Goal: Transaction & Acquisition: Purchase product/service

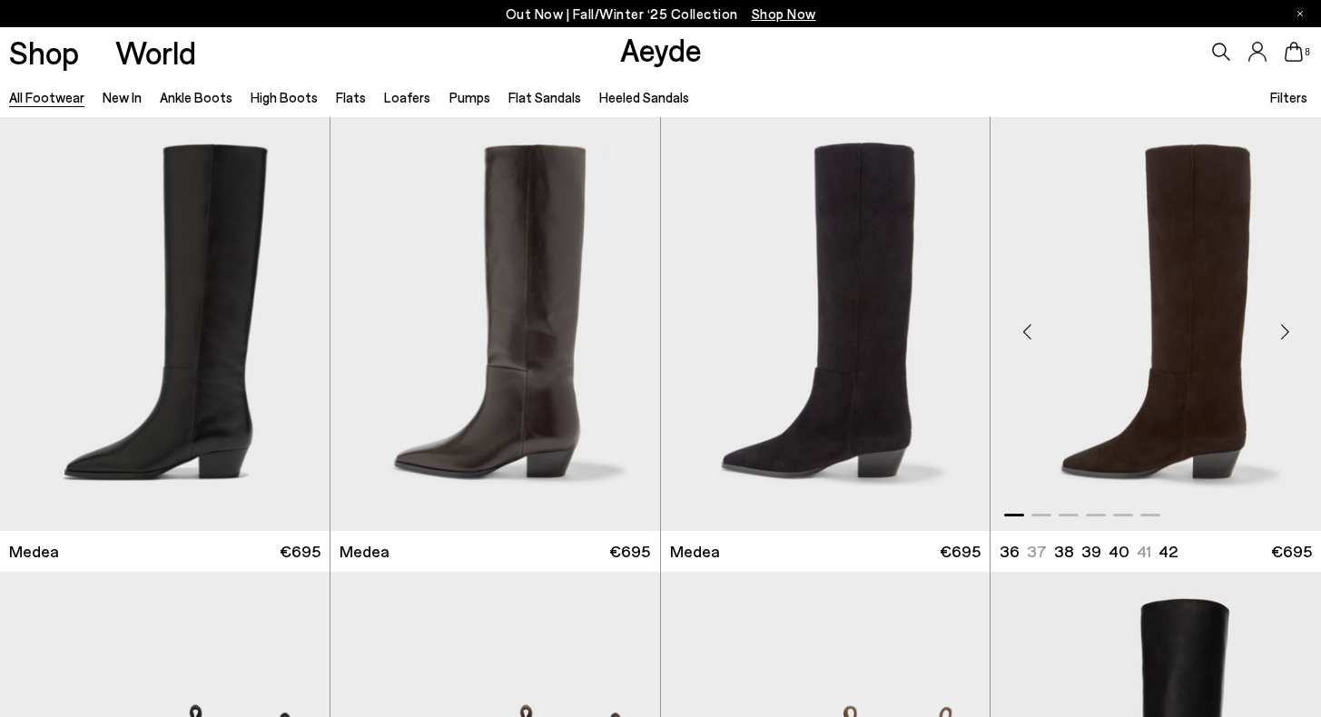
click at [1186, 274] on img "1 / 6" at bounding box center [1155, 324] width 330 height 414
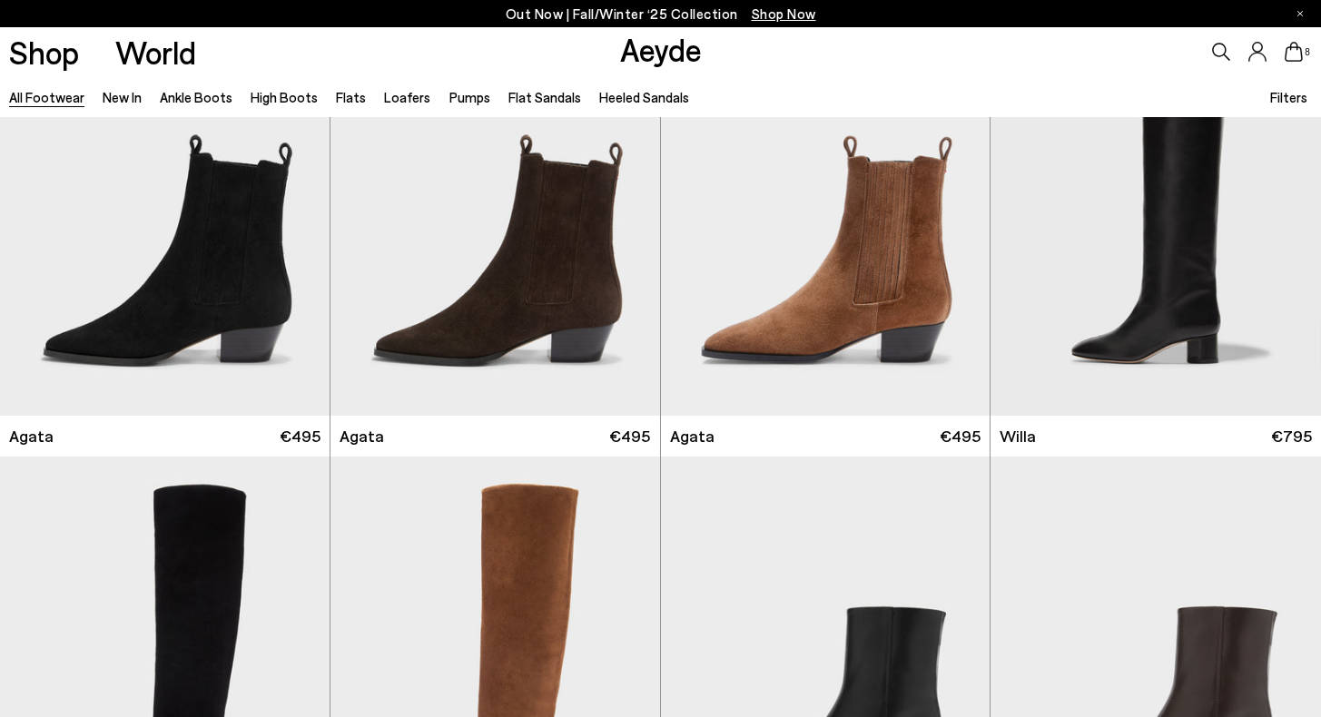
scroll to position [599, 0]
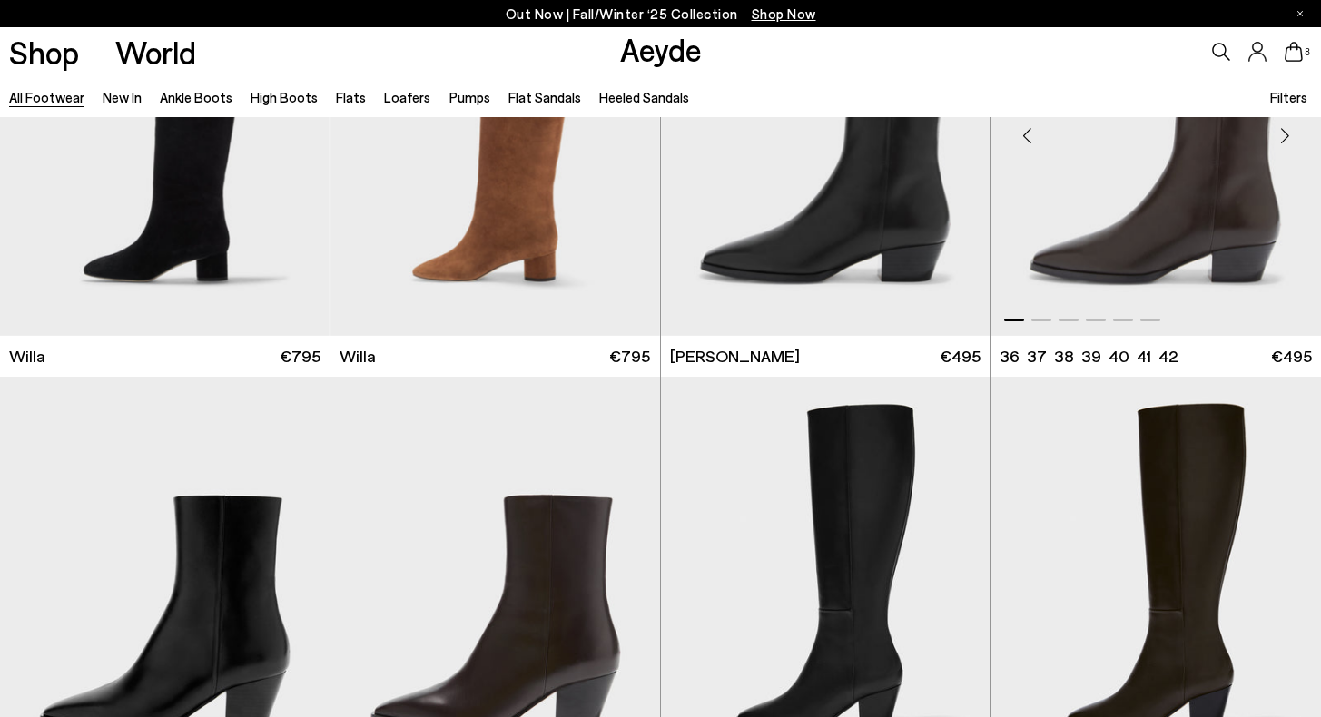
scroll to position [1033, 0]
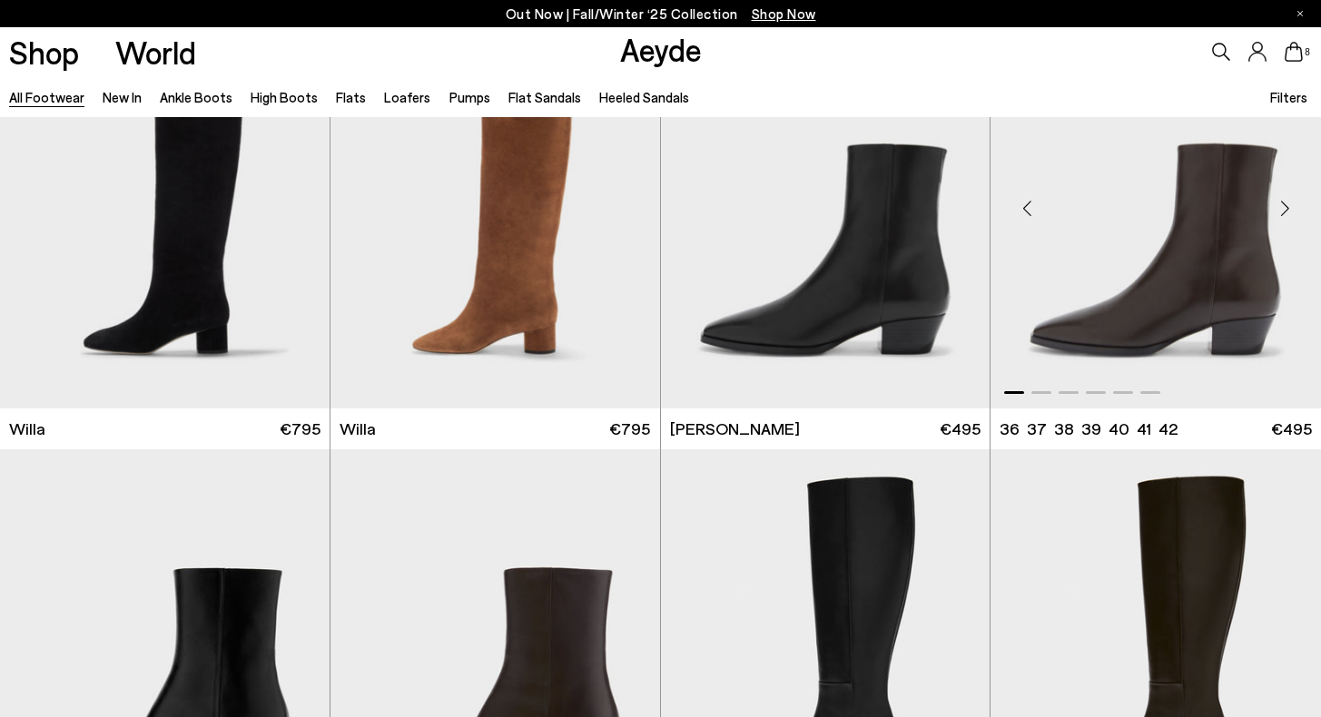
click at [1133, 332] on img "1 / 6" at bounding box center [1155, 201] width 330 height 414
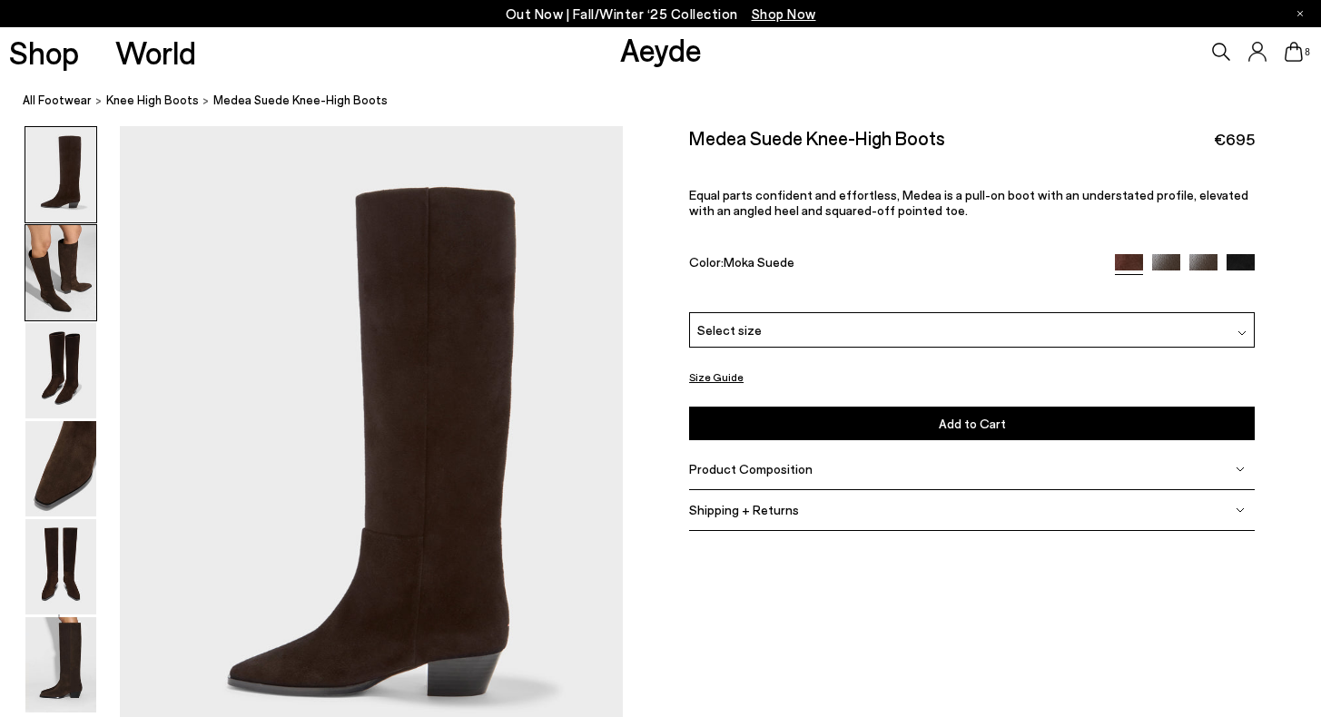
click at [42, 291] on img at bounding box center [60, 272] width 71 height 95
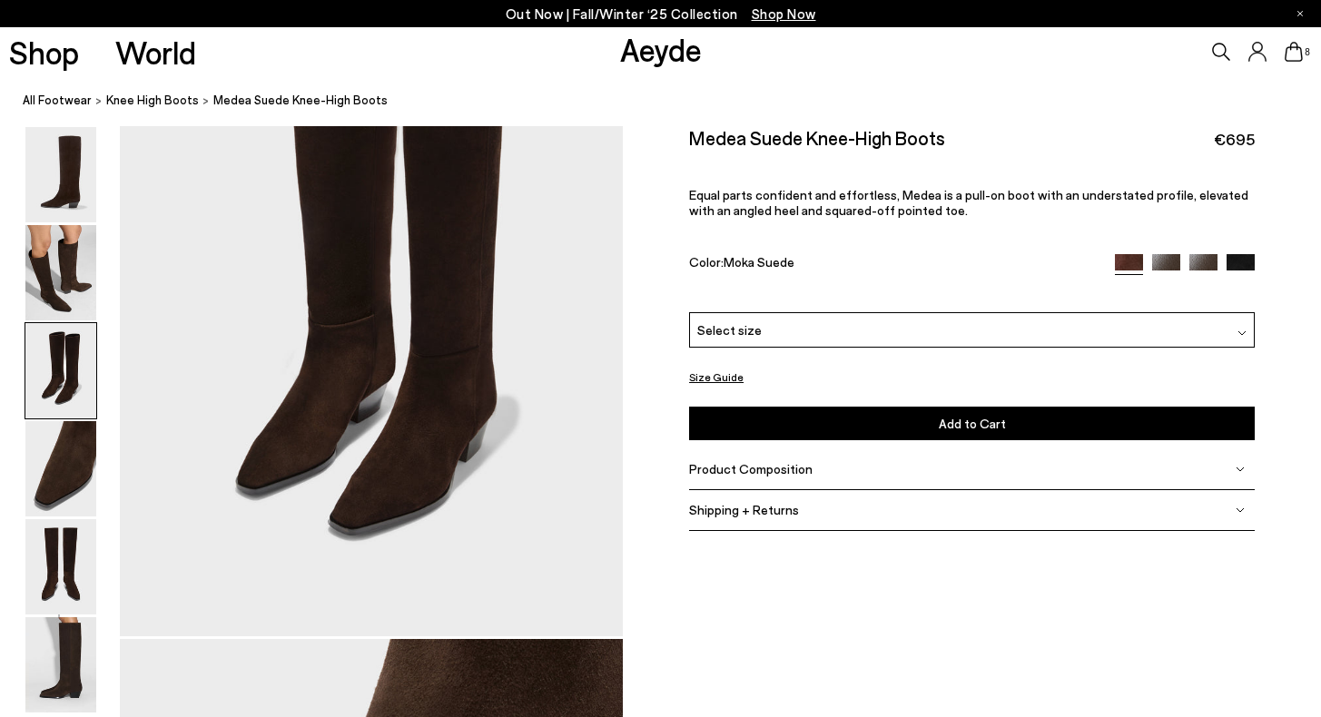
scroll to position [1529, 0]
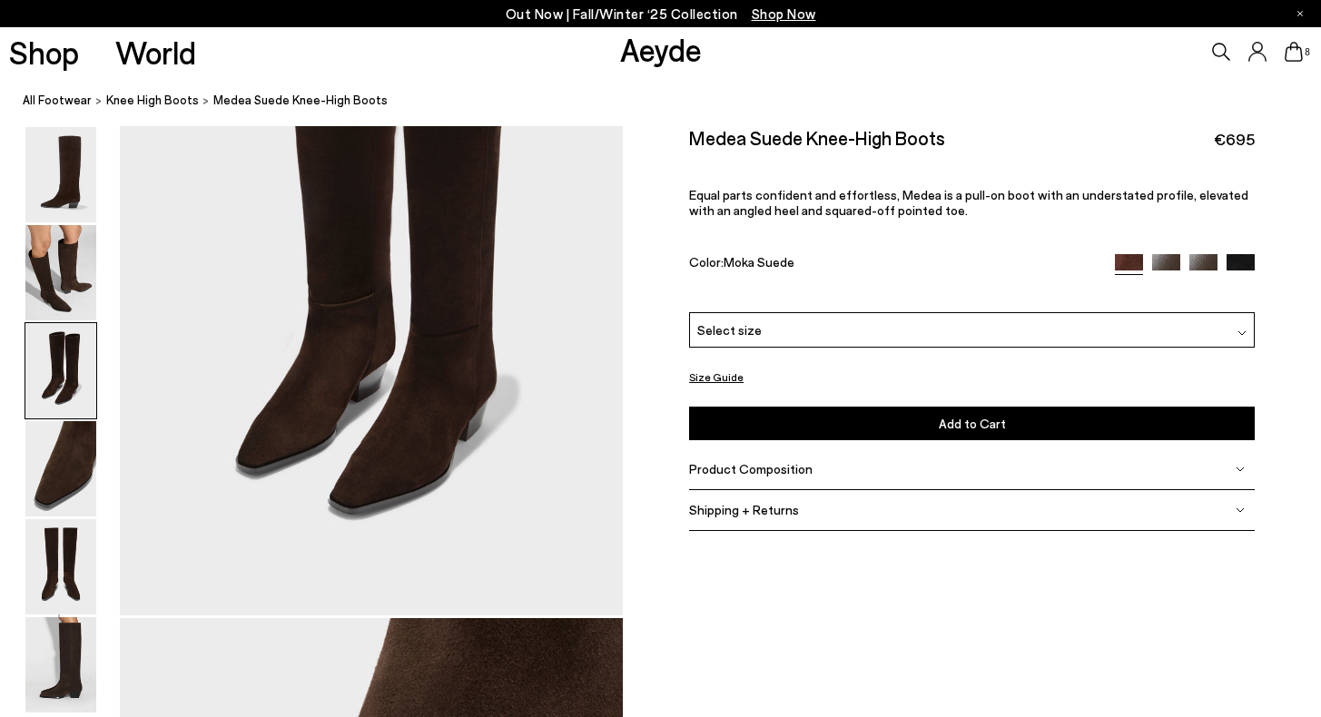
click at [753, 327] on span "Select size" at bounding box center [729, 329] width 64 height 19
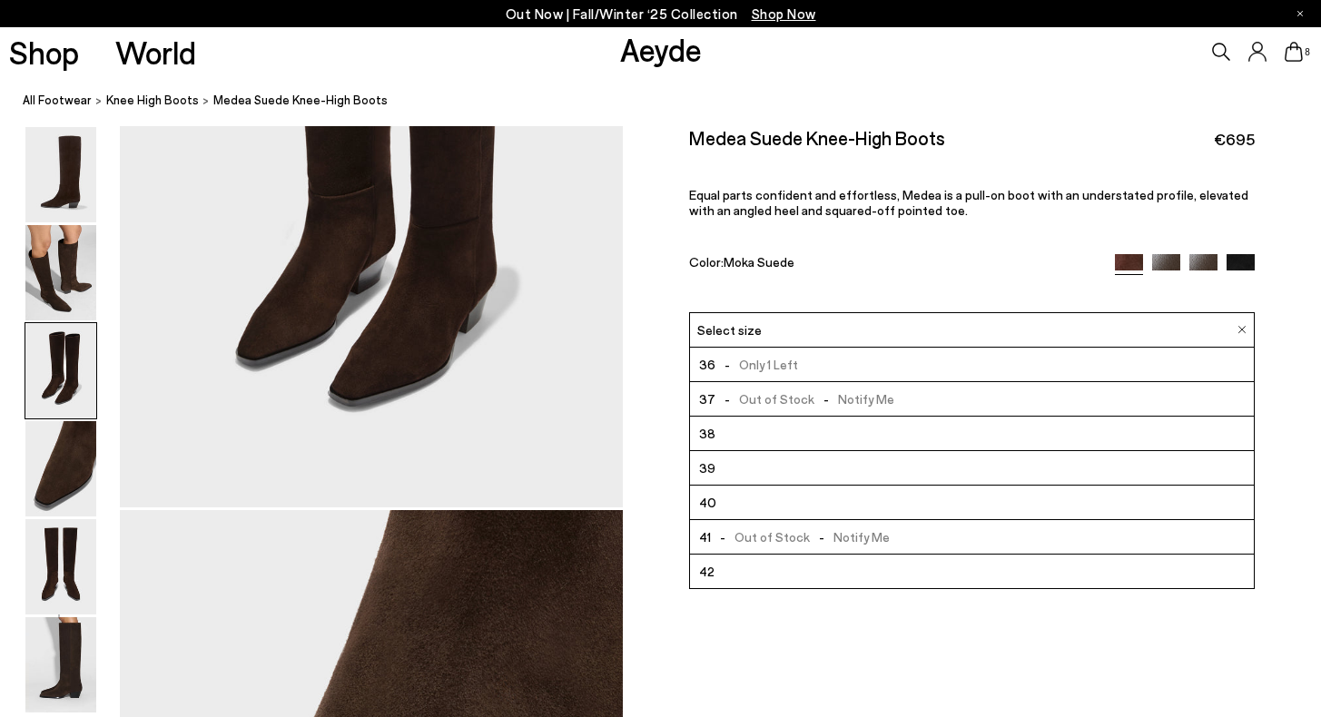
scroll to position [1659, 0]
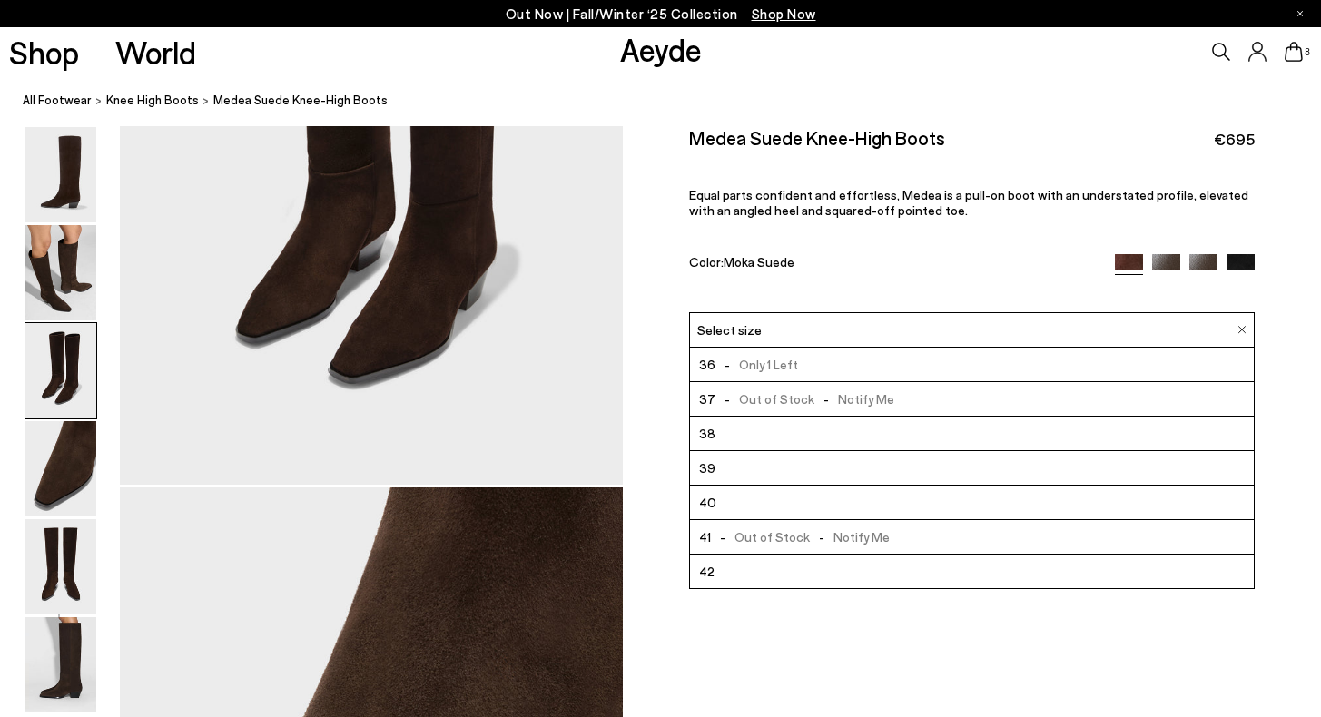
click at [756, 584] on li "42" at bounding box center [972, 571] width 564 height 34
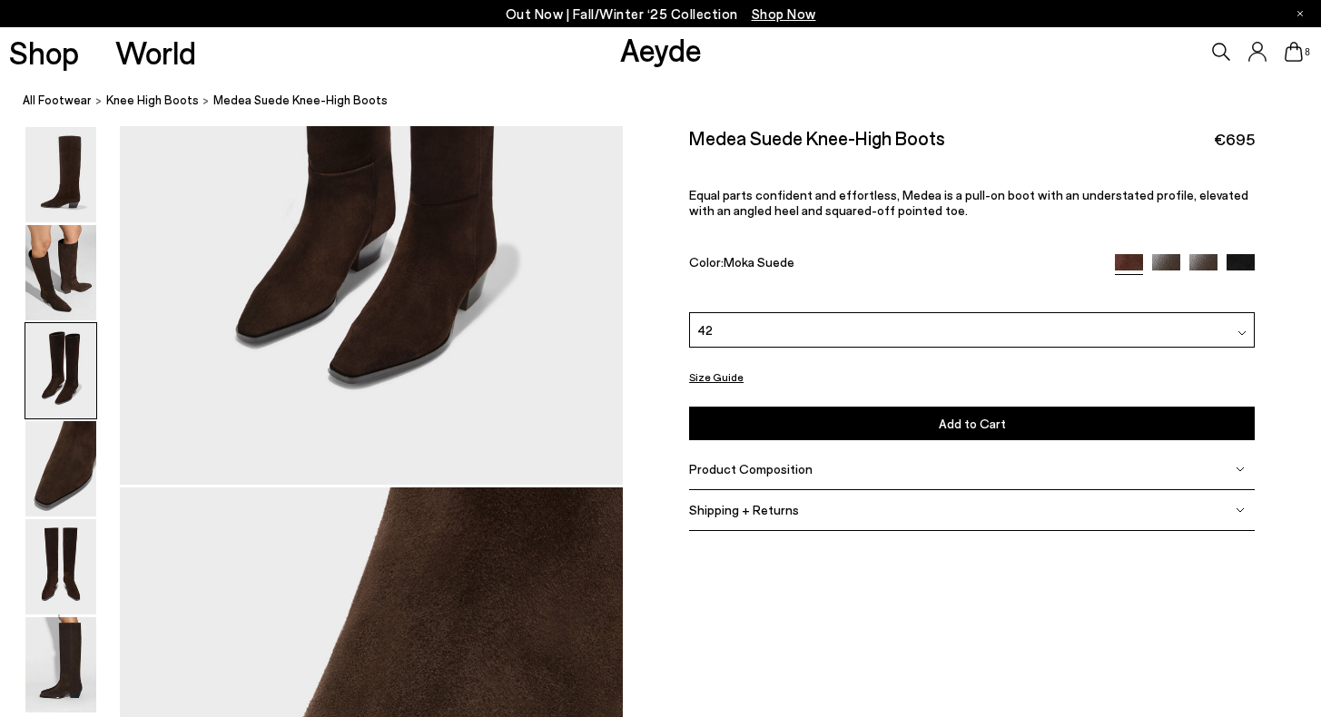
click at [822, 433] on button "Add to Cart Select a Size First" at bounding box center [972, 424] width 566 height 34
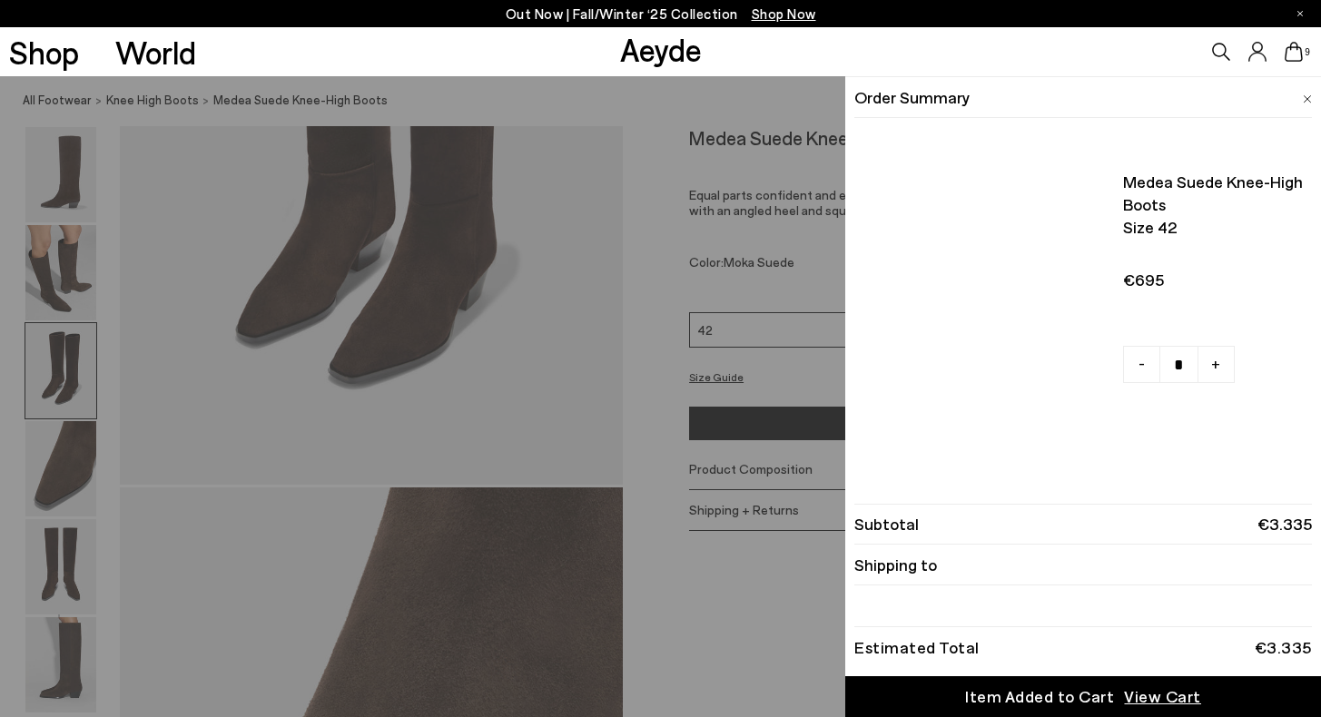
click at [65, 378] on img at bounding box center [60, 370] width 71 height 95
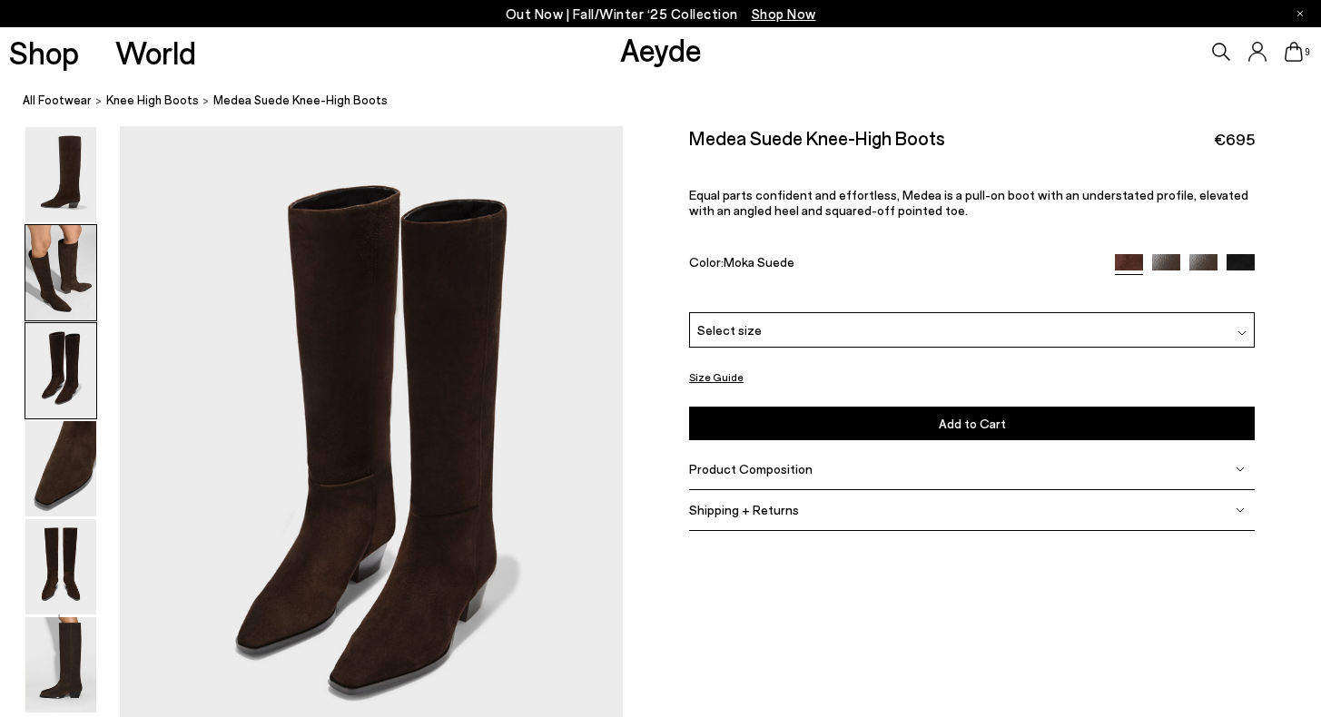
click at [74, 276] on img at bounding box center [60, 272] width 71 height 95
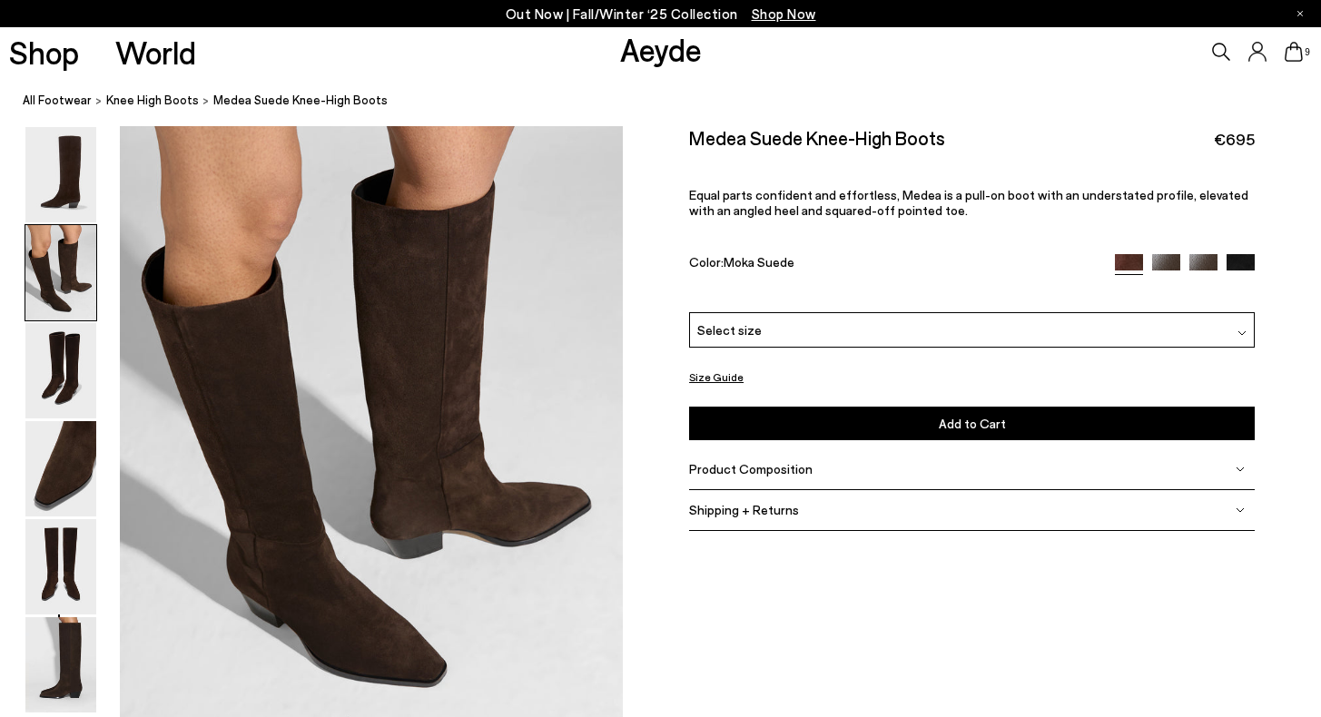
scroll to position [724, 0]
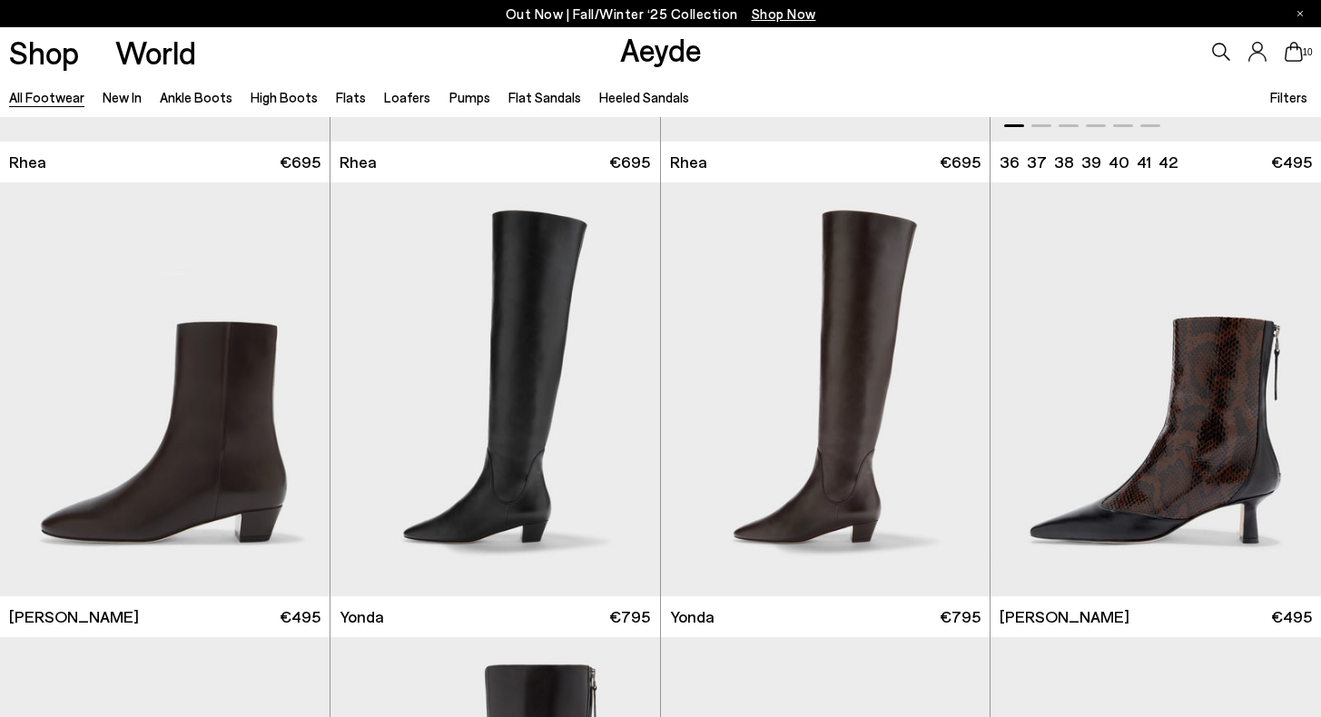
scroll to position [4032, 0]
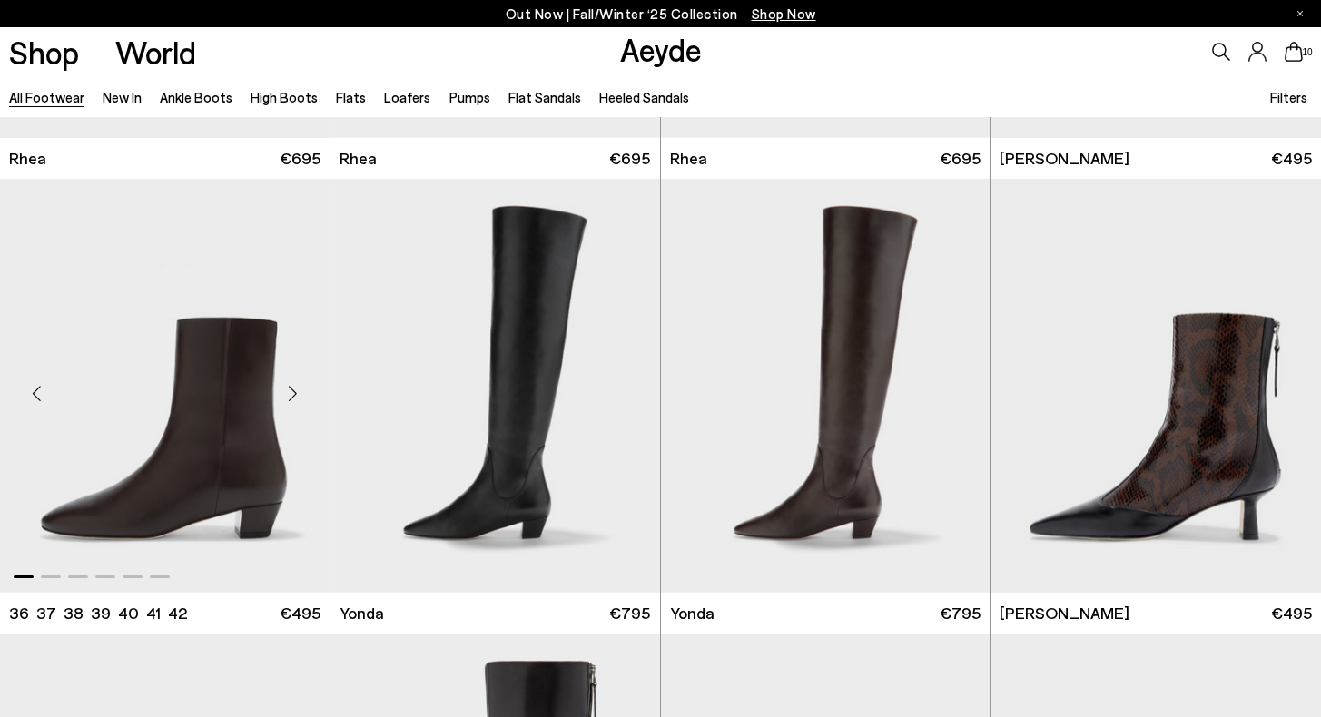
click at [259, 428] on img "1 / 6" at bounding box center [165, 386] width 330 height 414
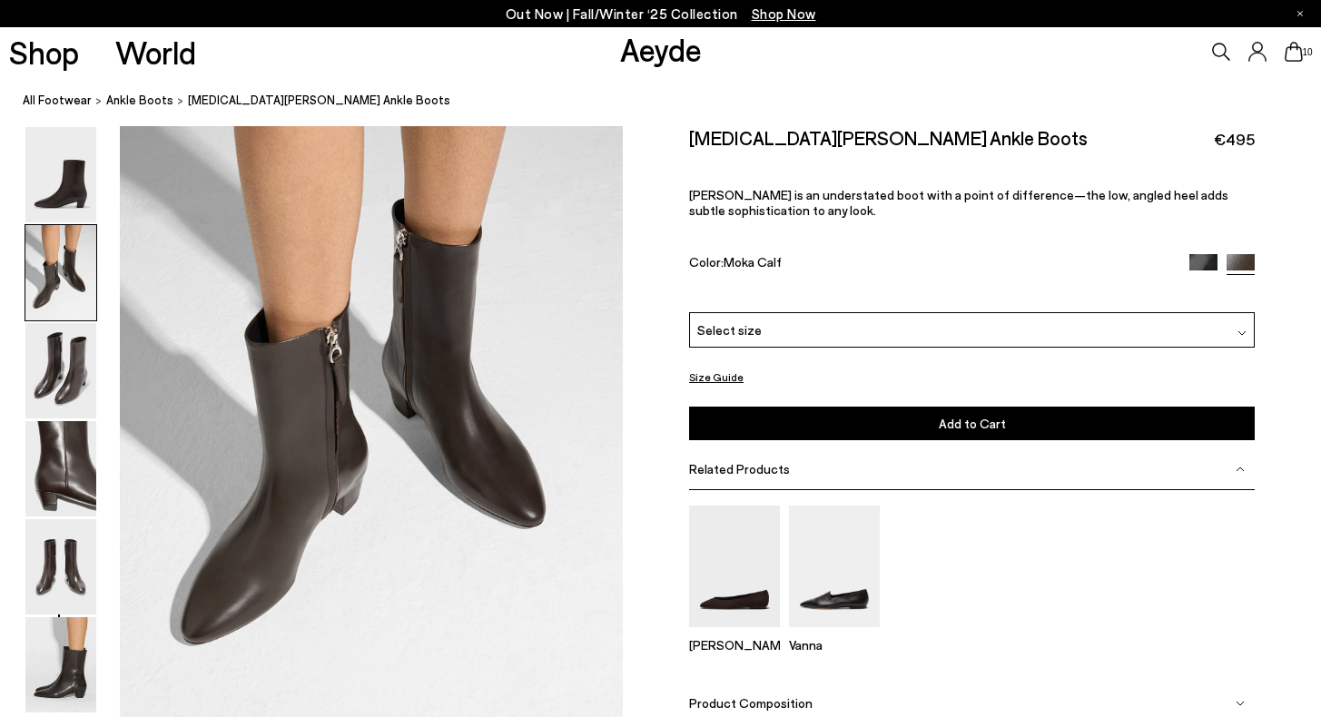
scroll to position [743, 0]
click at [55, 680] on img at bounding box center [60, 664] width 71 height 95
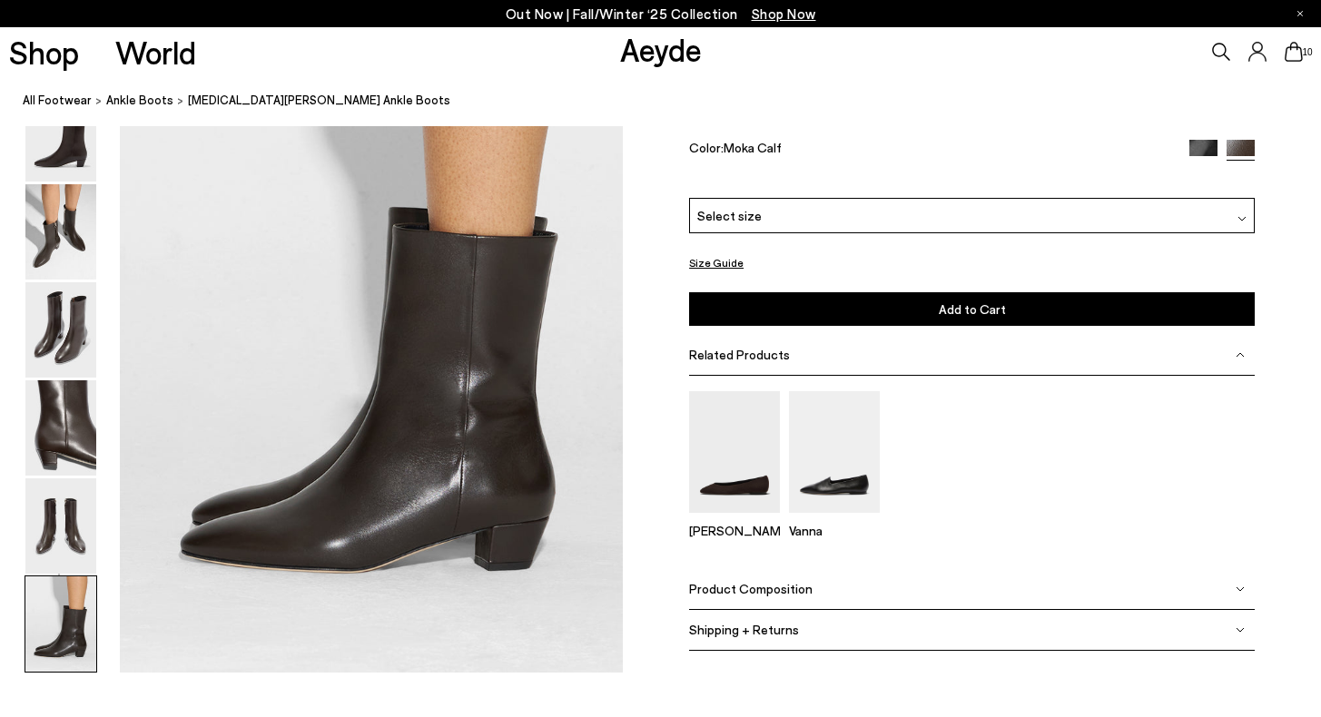
scroll to position [3494, 0]
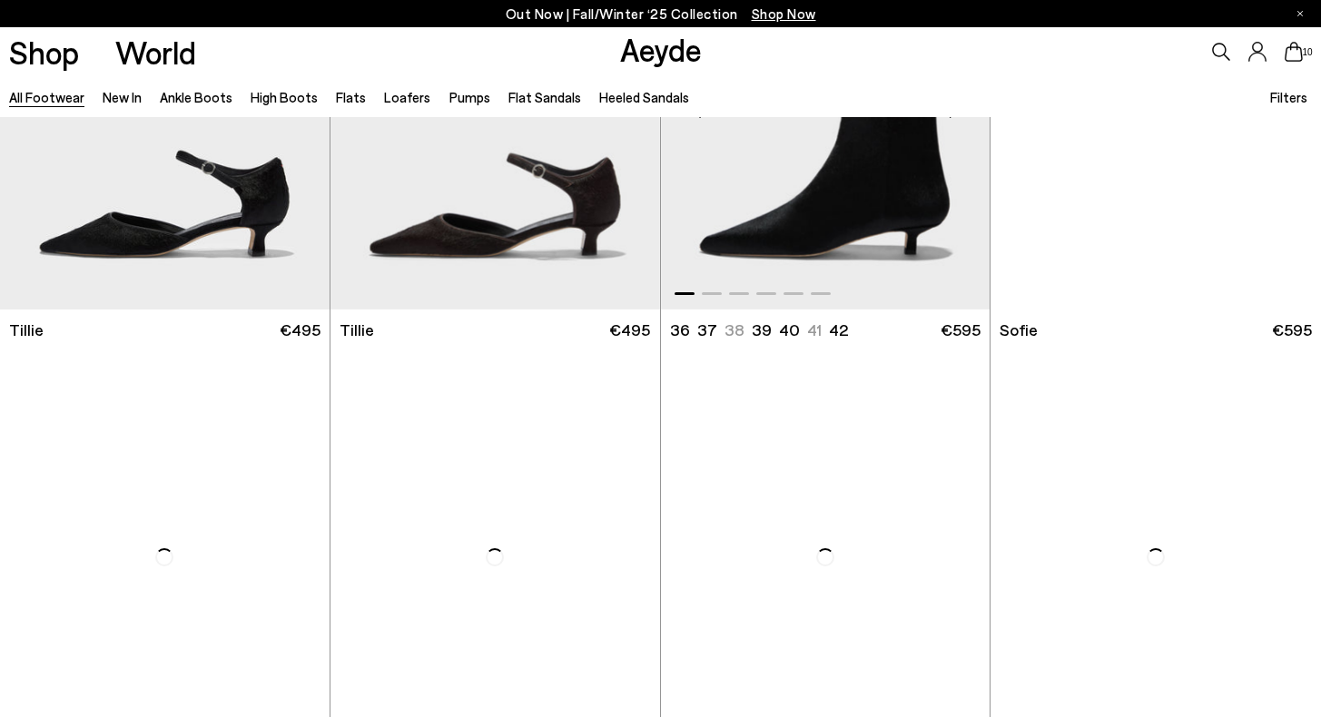
scroll to position [5421, 1]
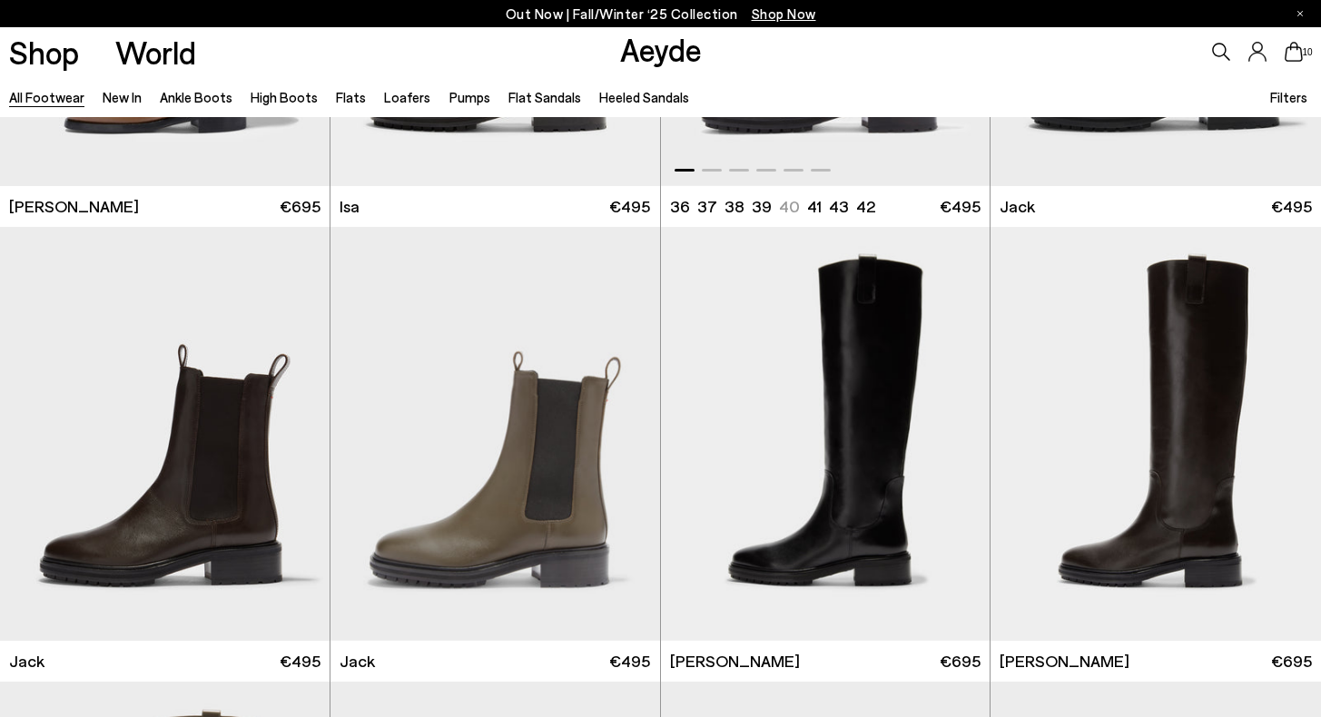
scroll to position [8539, 0]
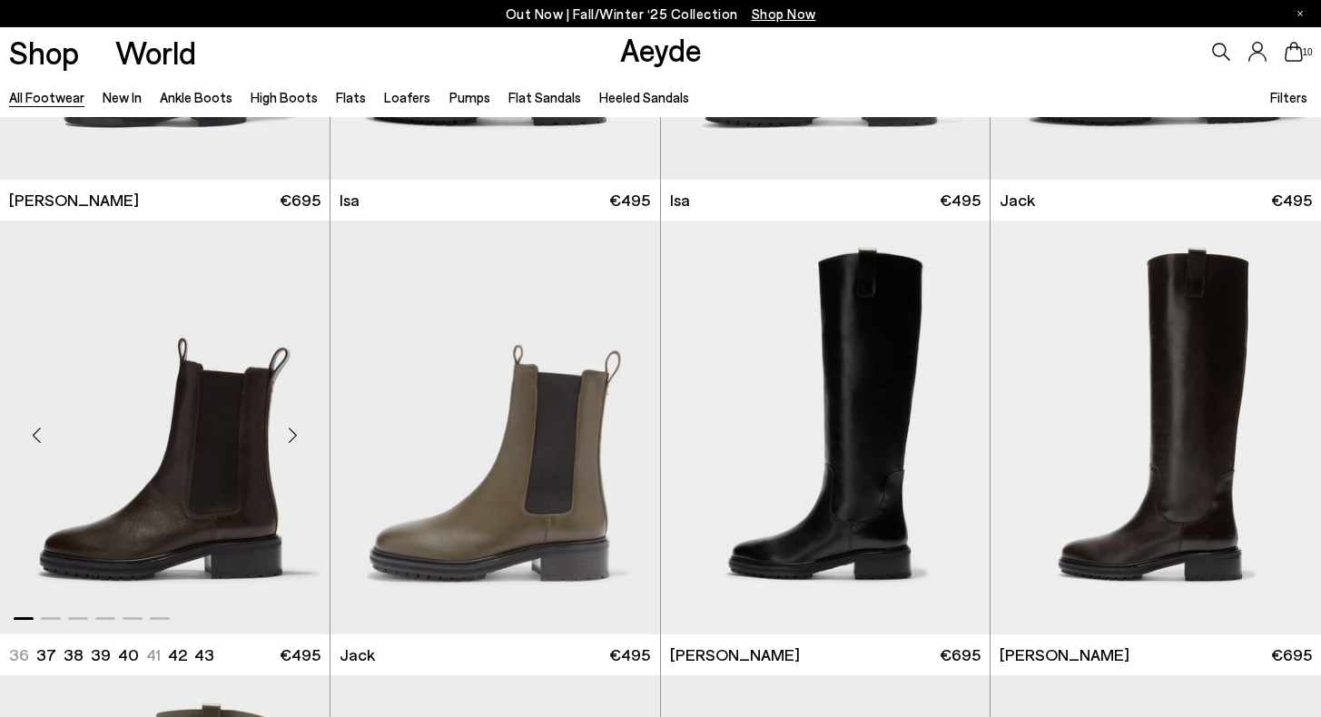
click at [259, 464] on img "1 / 6" at bounding box center [165, 428] width 330 height 414
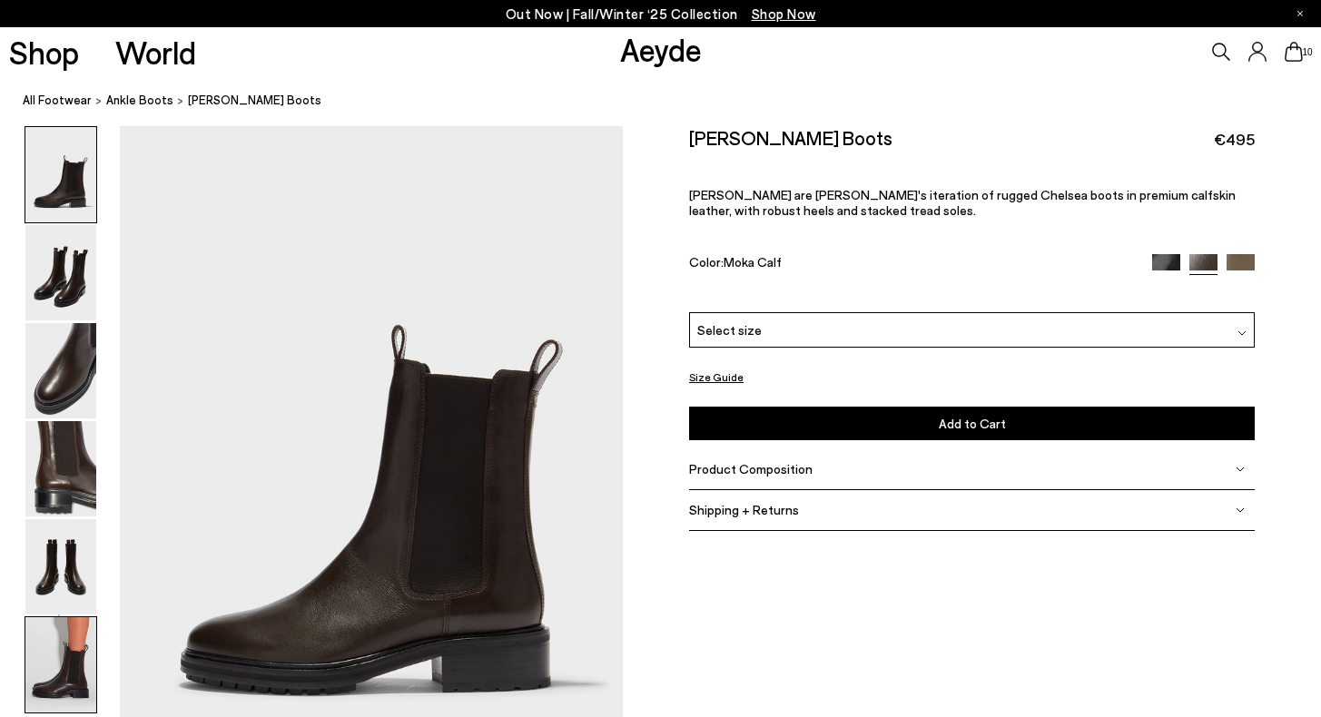
click at [75, 649] on img at bounding box center [60, 664] width 71 height 95
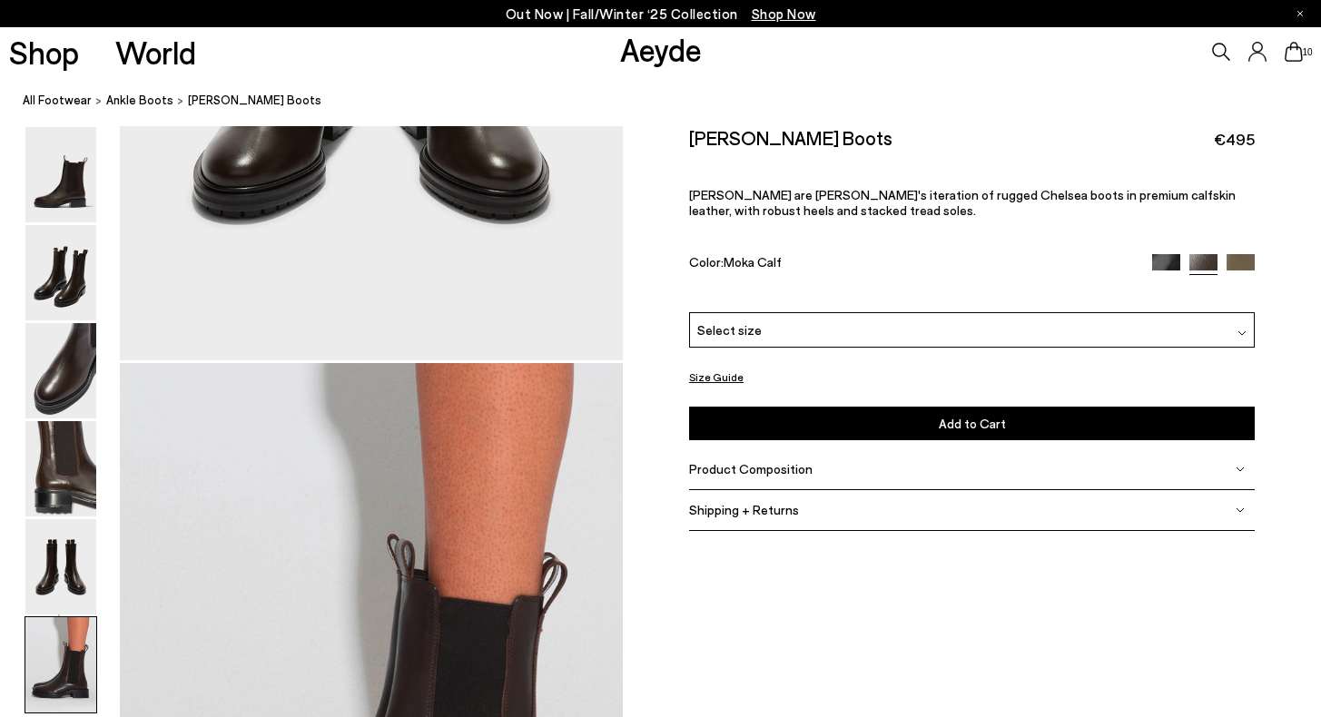
scroll to position [3494, 0]
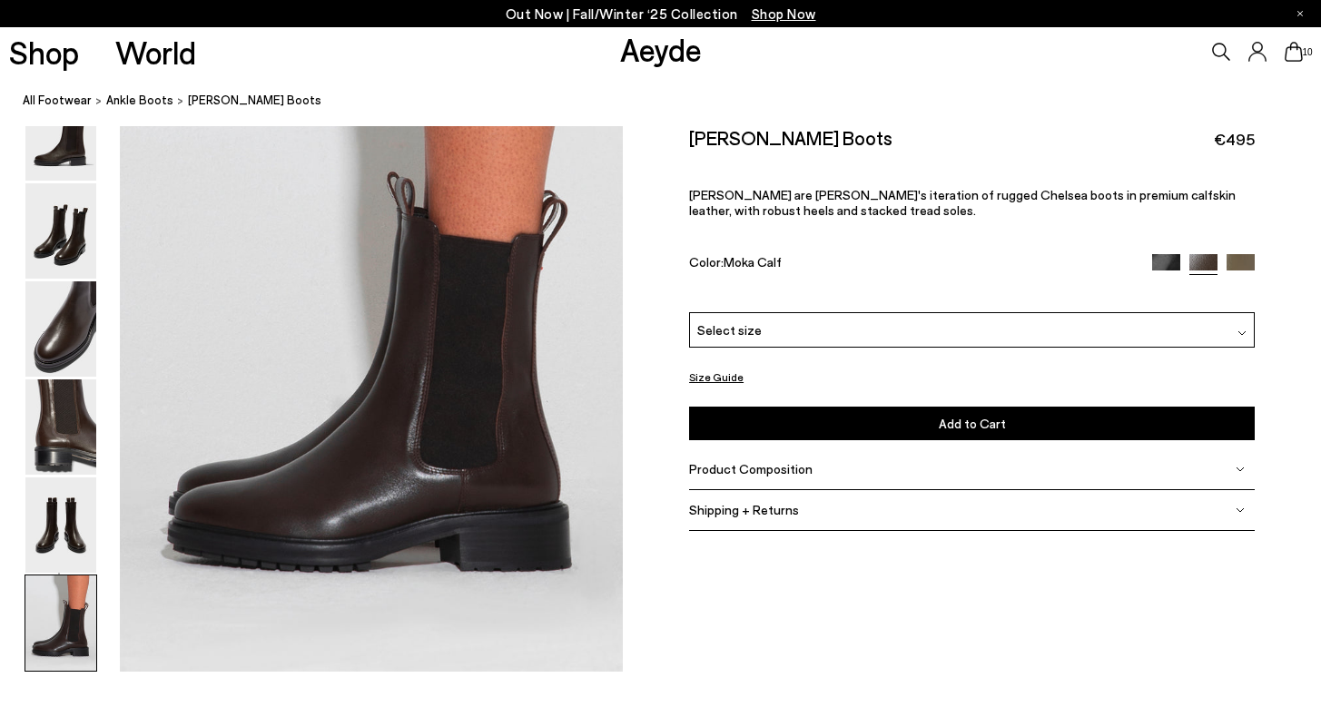
click at [755, 317] on div "Select size" at bounding box center [972, 328] width 566 height 35
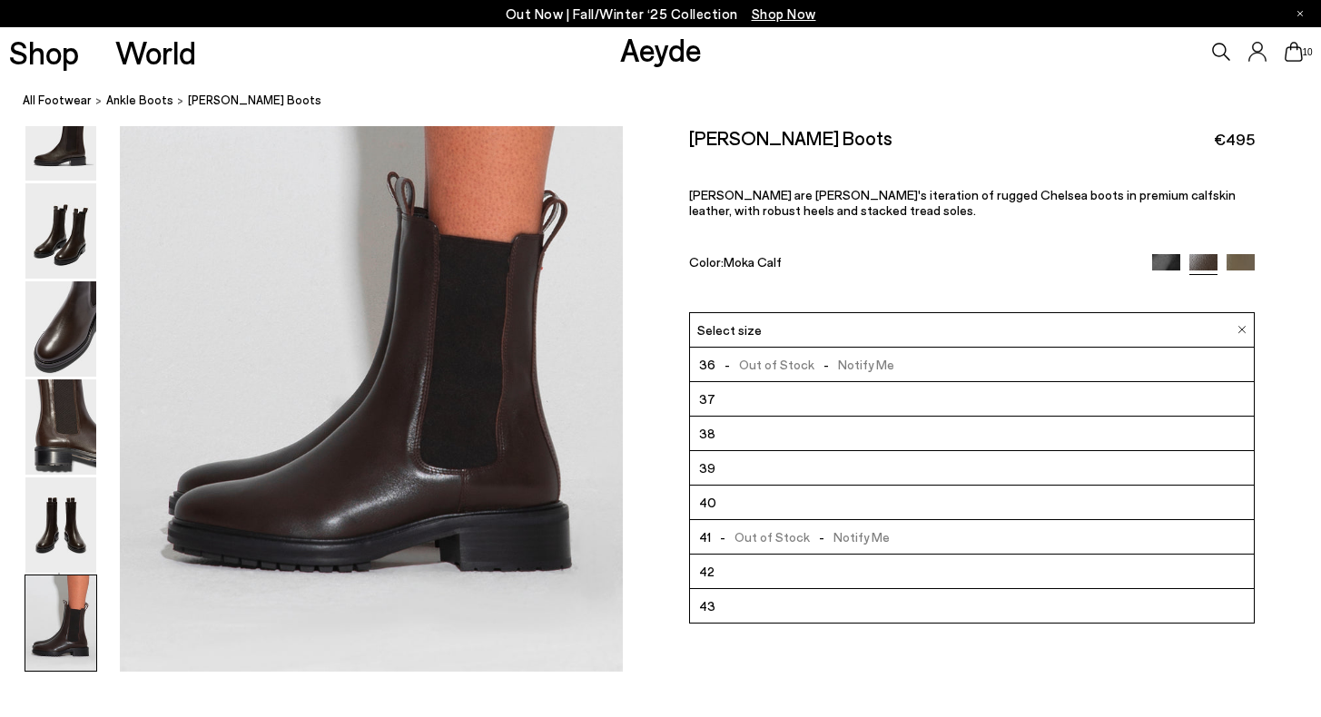
click at [741, 576] on li "42" at bounding box center [972, 571] width 564 height 34
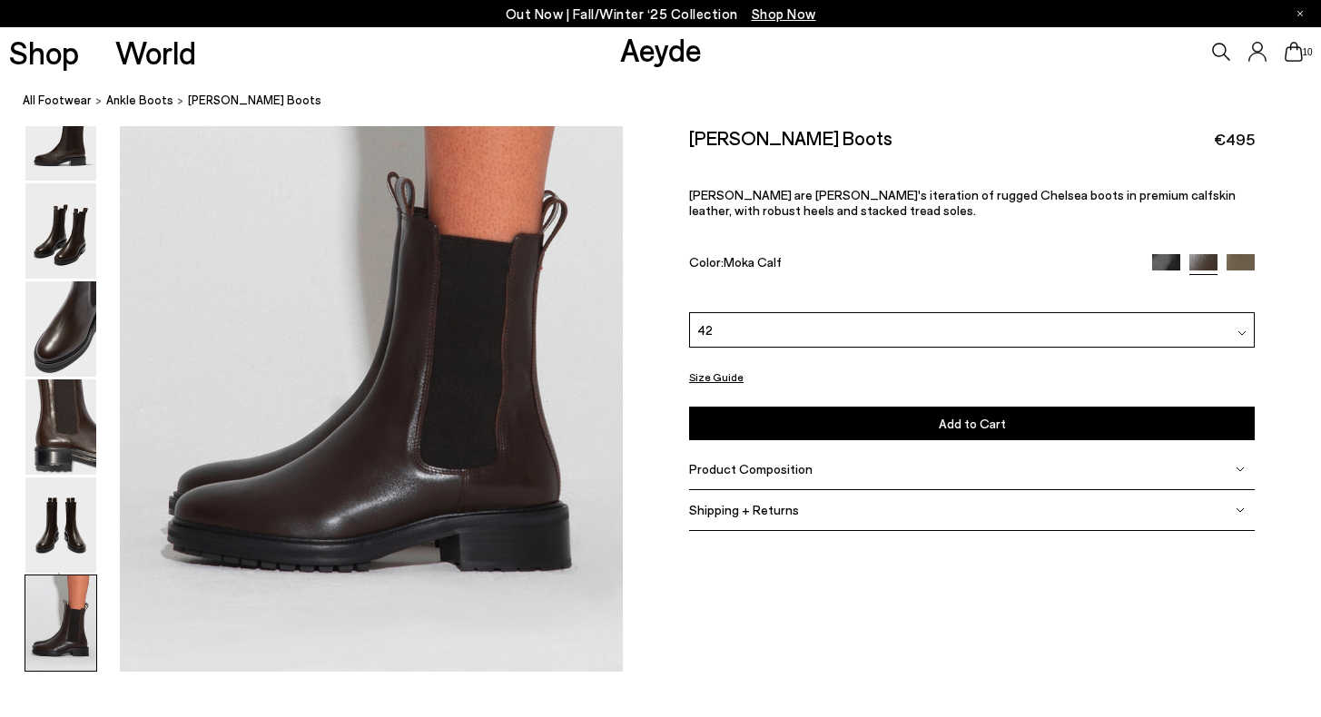
click at [765, 419] on button "Add to Cart Select a Size First" at bounding box center [972, 424] width 566 height 34
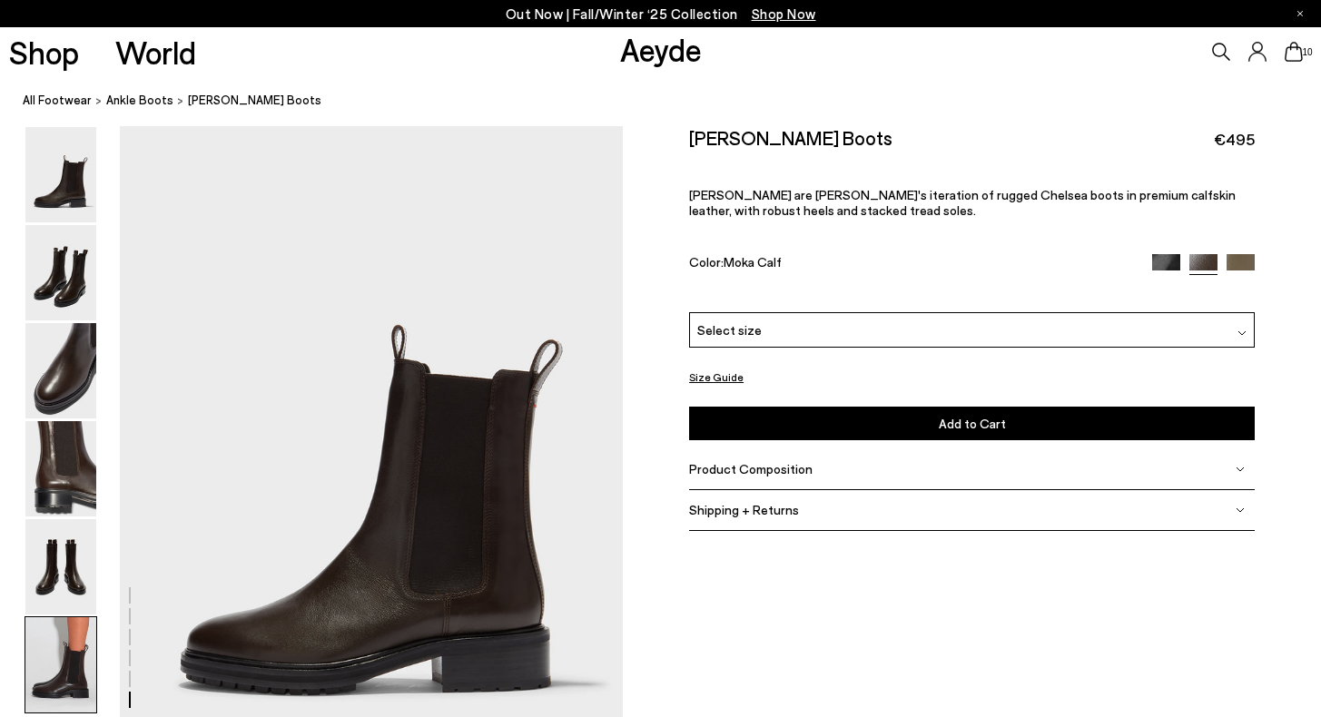
scroll to position [3494, 0]
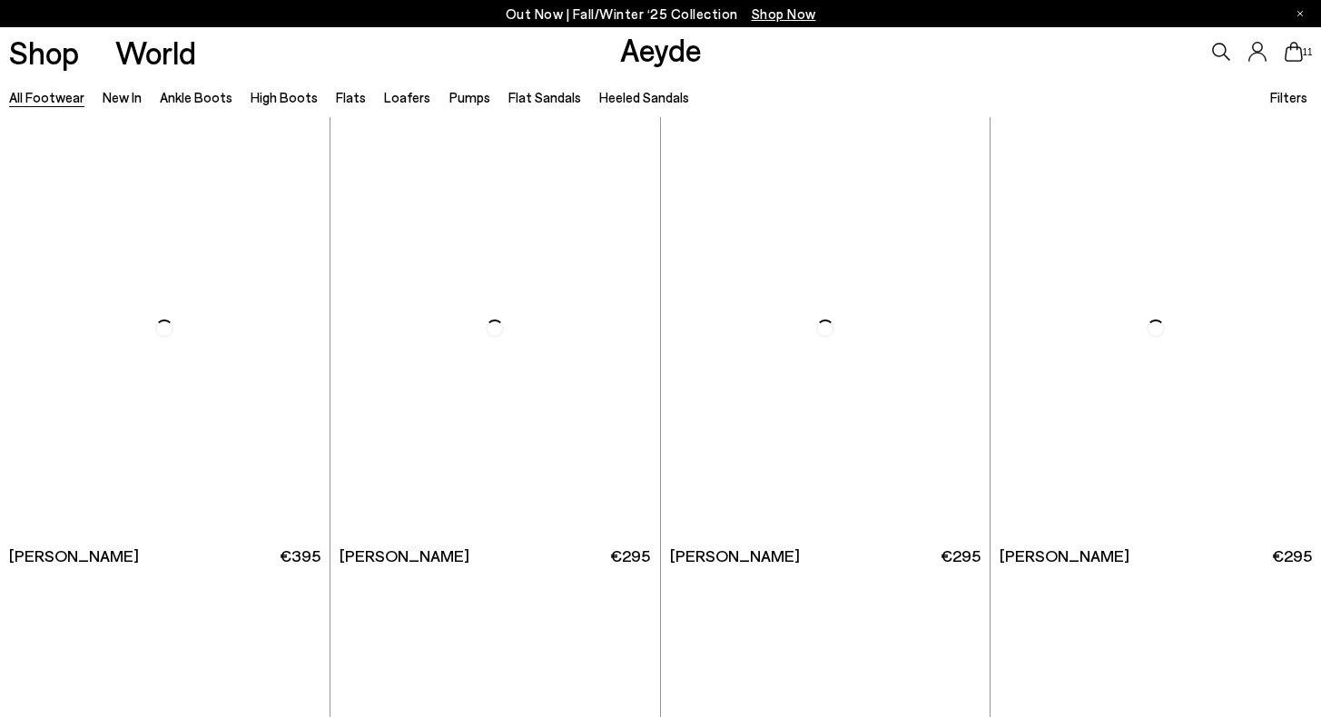
scroll to position [5911, 0]
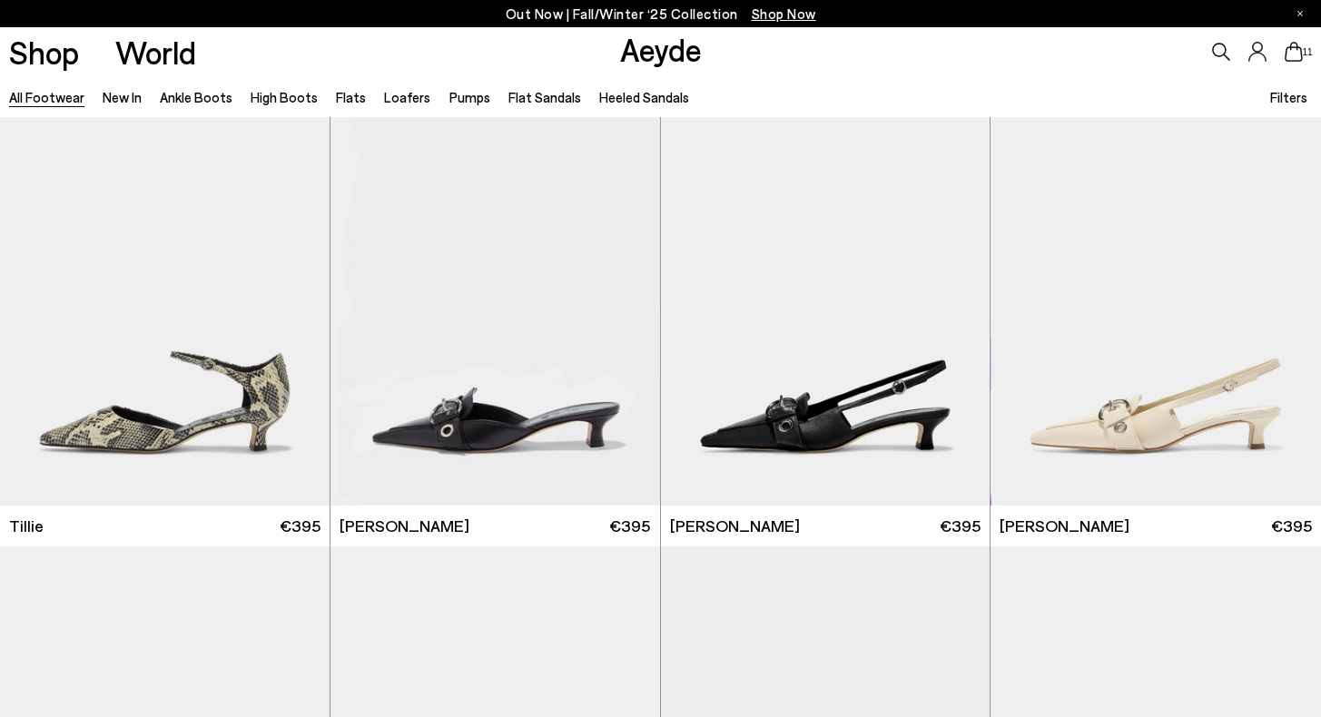
scroll to position [8828, 1]
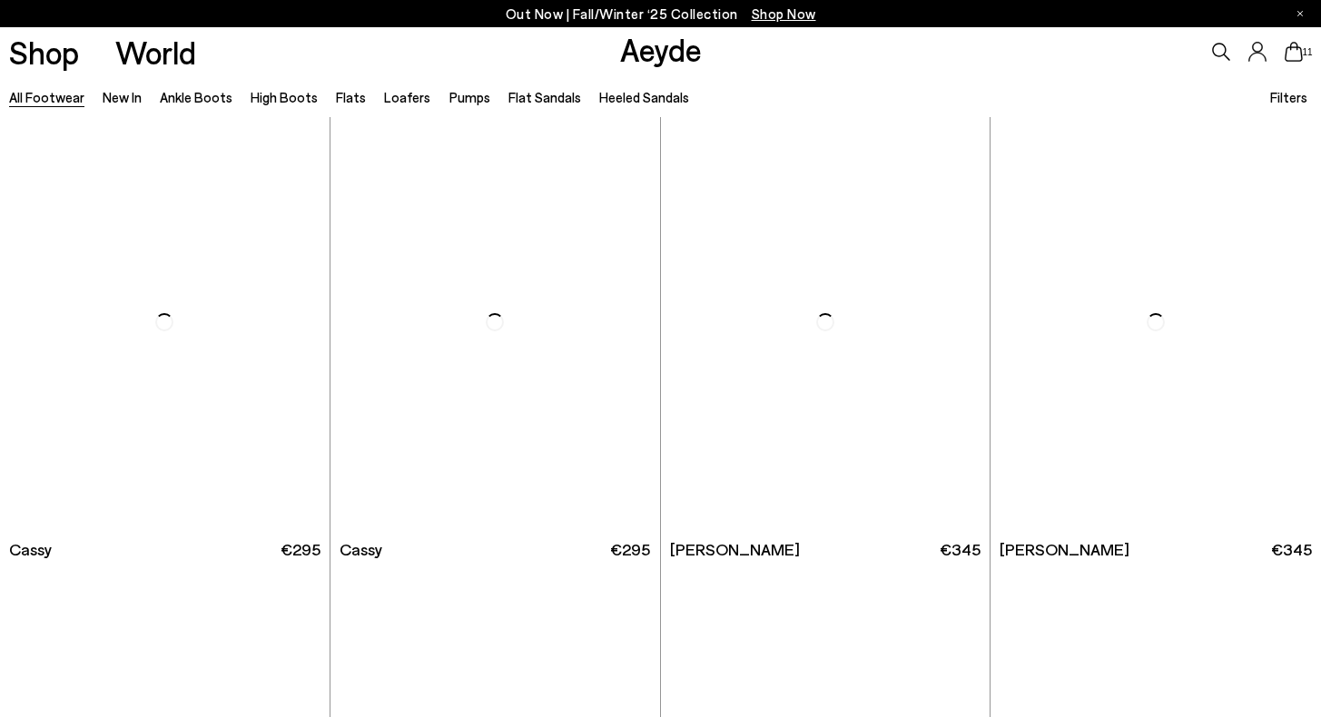
scroll to position [10931, 0]
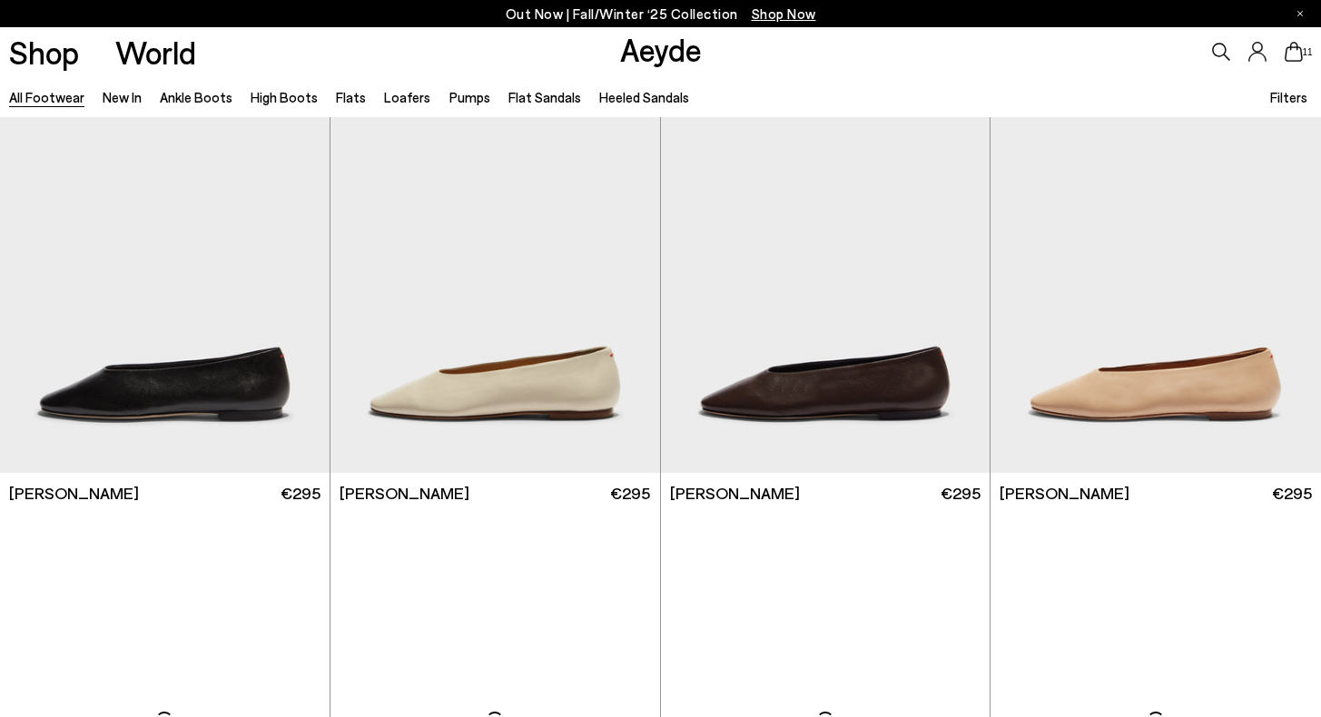
scroll to position [13749, 0]
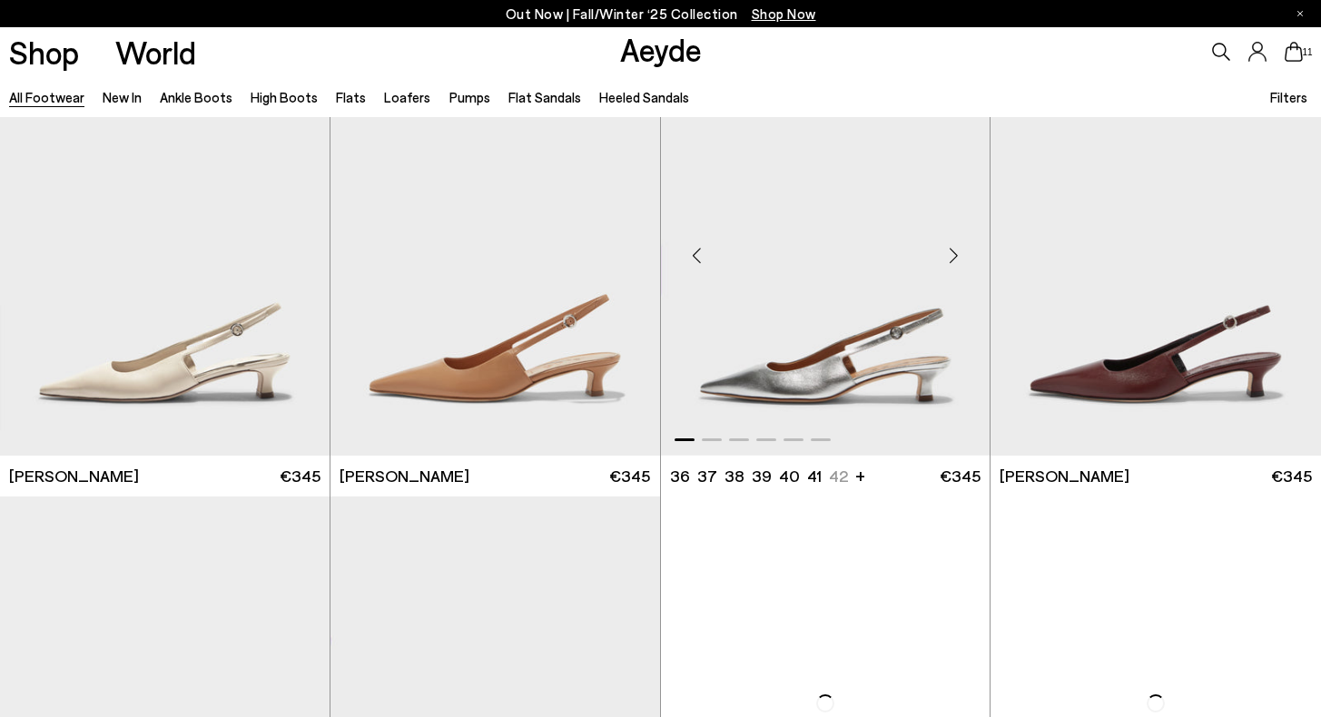
scroll to position [16452, 0]
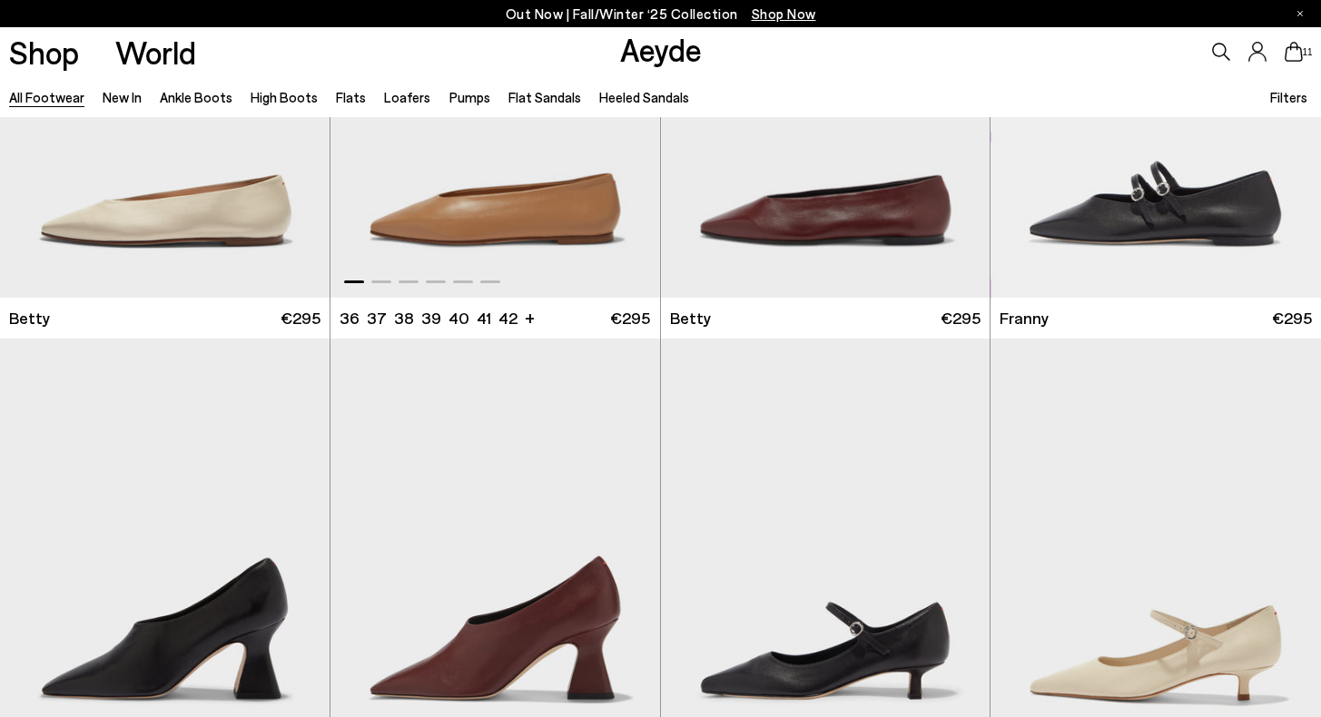
scroll to position [19810, 0]
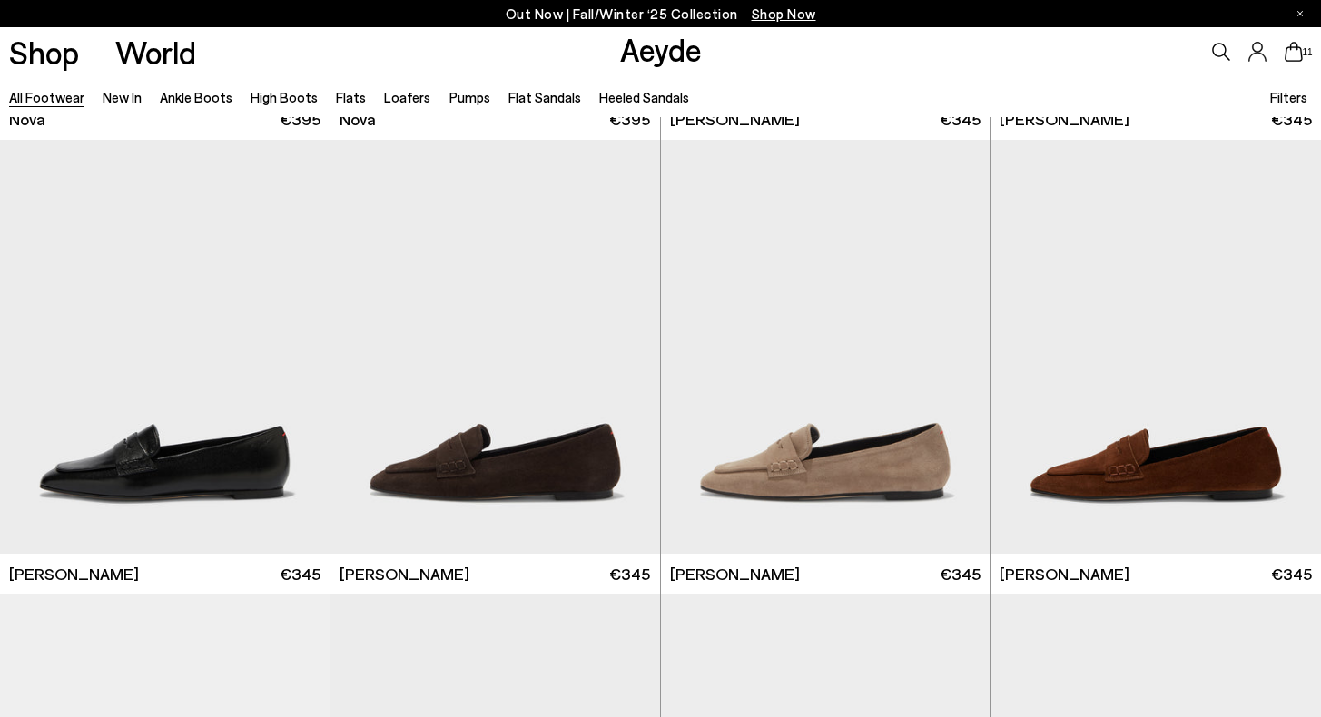
scroll to position [20529, 0]
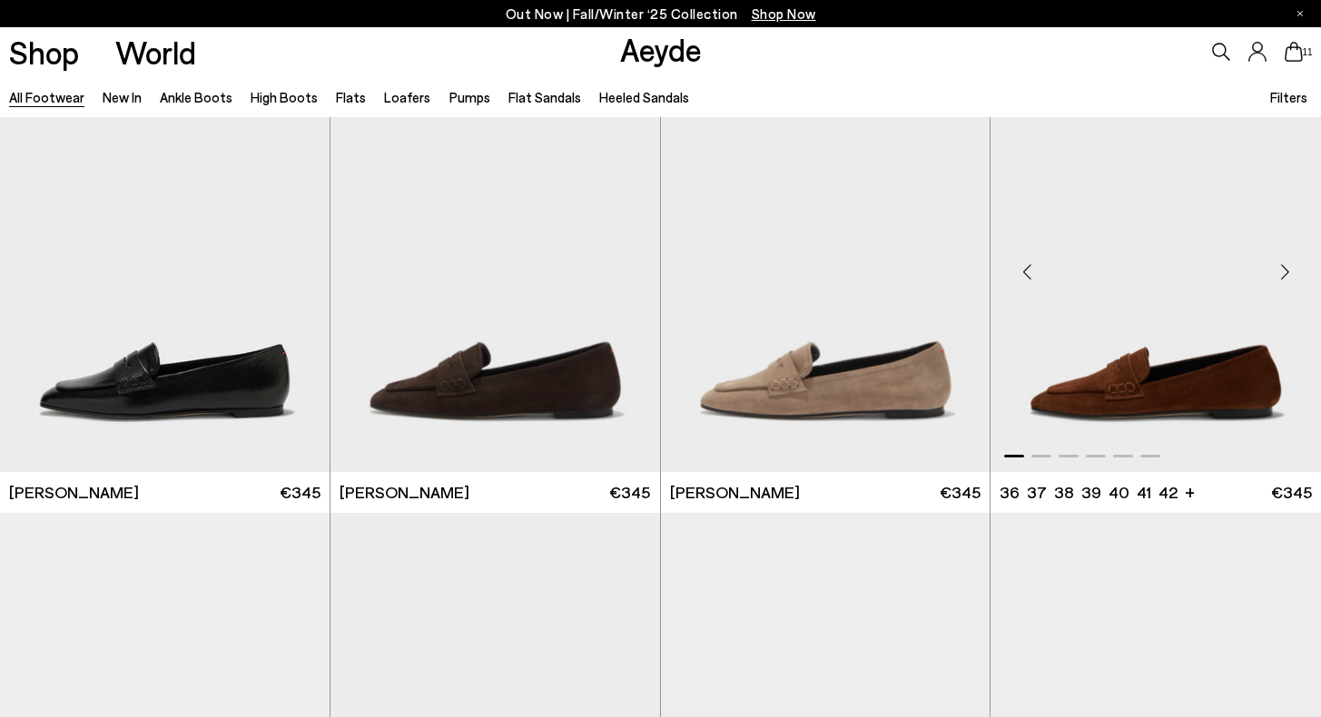
click at [1104, 407] on img "1 / 6" at bounding box center [1155, 265] width 330 height 414
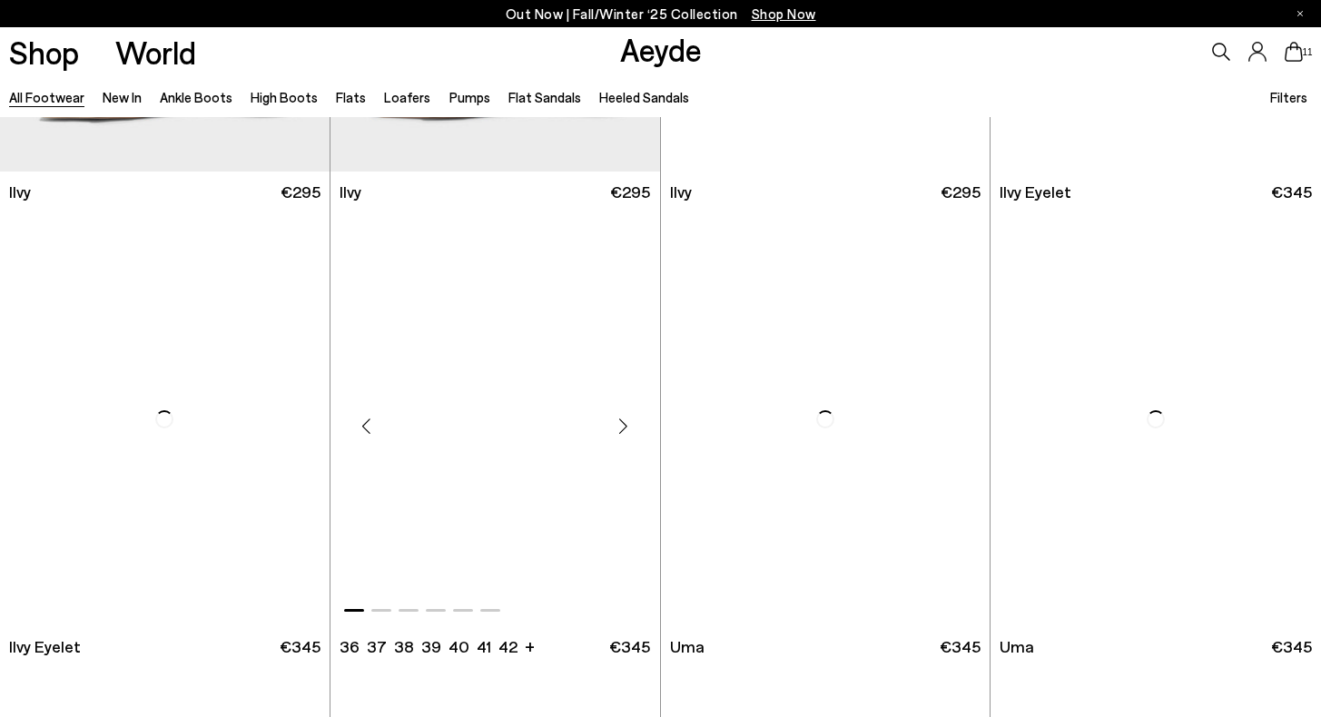
scroll to position [22219, 0]
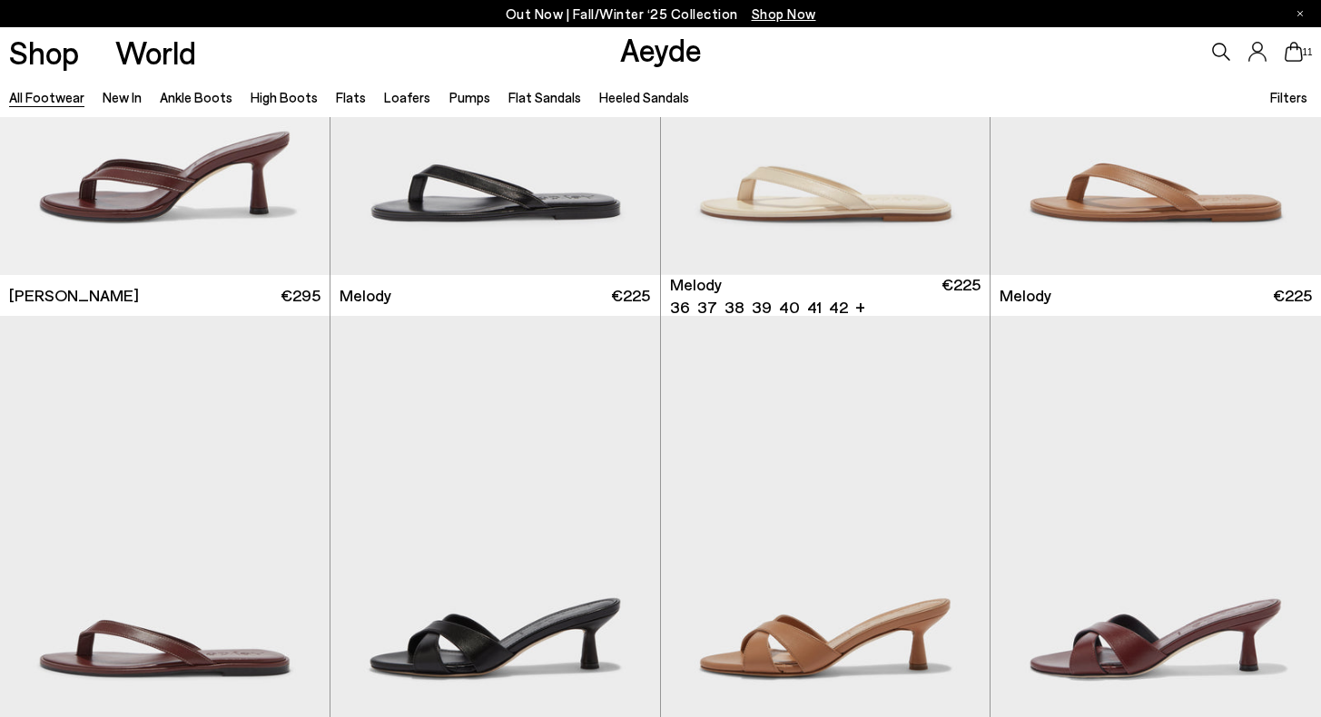
scroll to position [23457, 0]
